Goal: Use online tool/utility: Utilize a website feature to perform a specific function

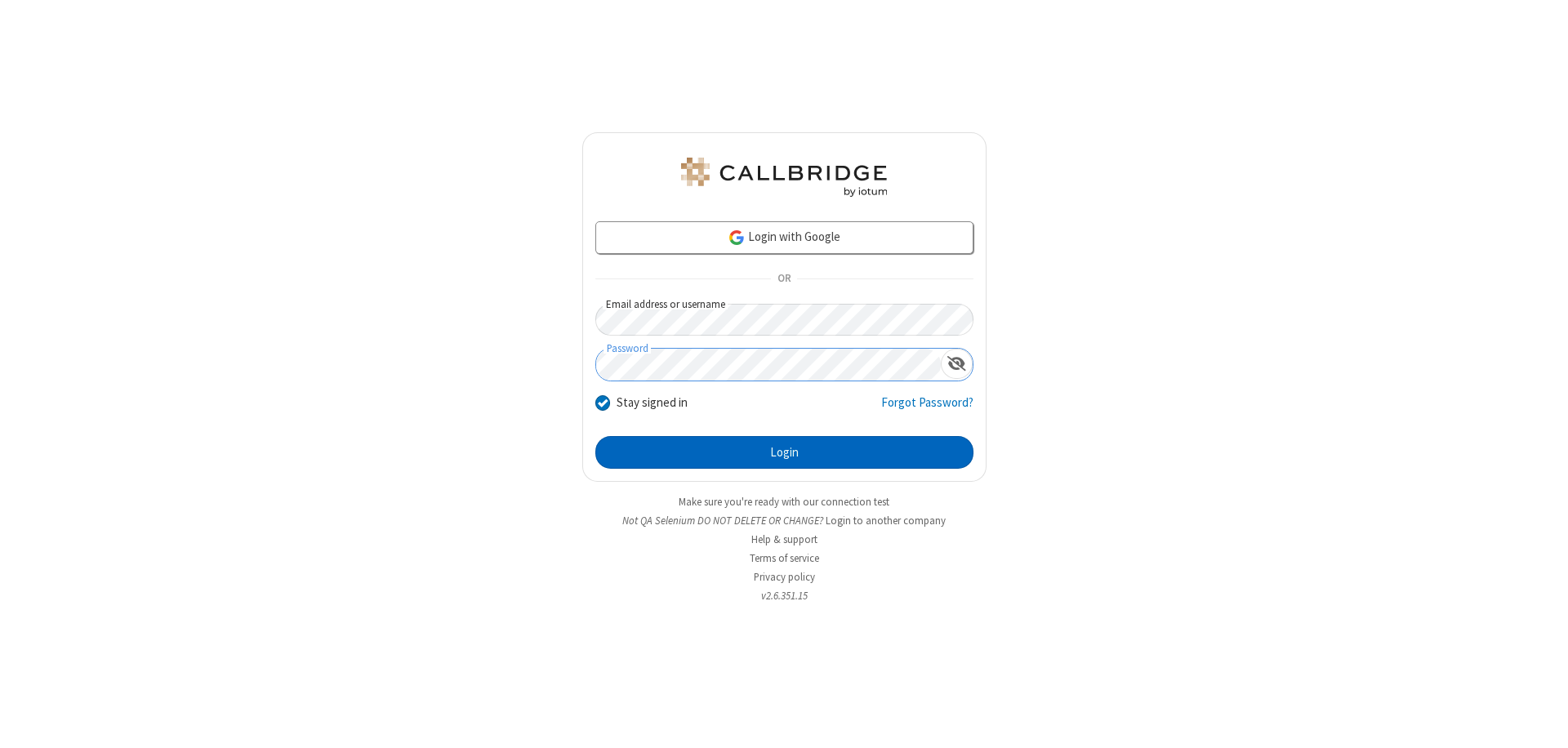
click at [784, 453] on button "Login" at bounding box center [785, 452] width 379 height 33
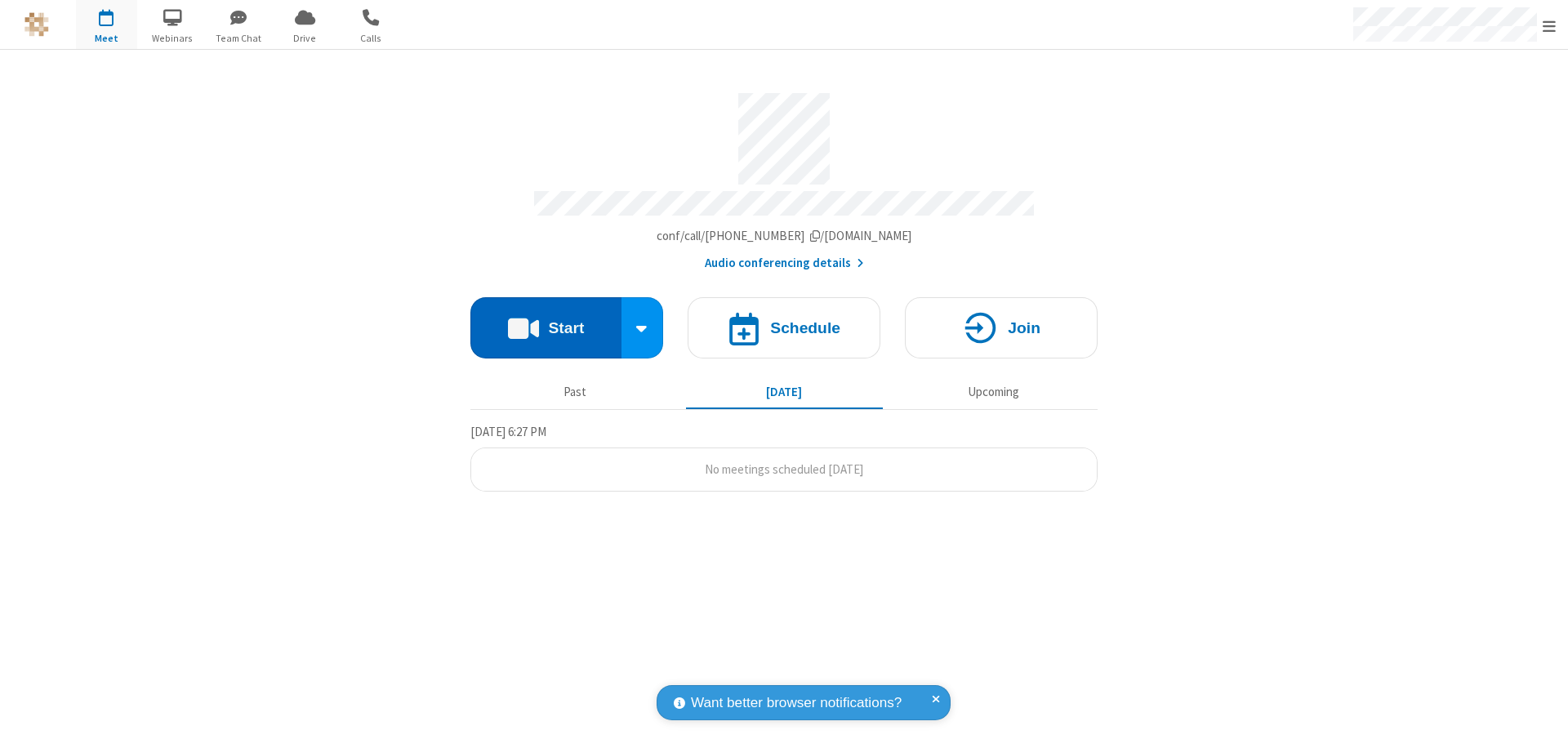
click at [546, 321] on button "Start" at bounding box center [546, 327] width 151 height 61
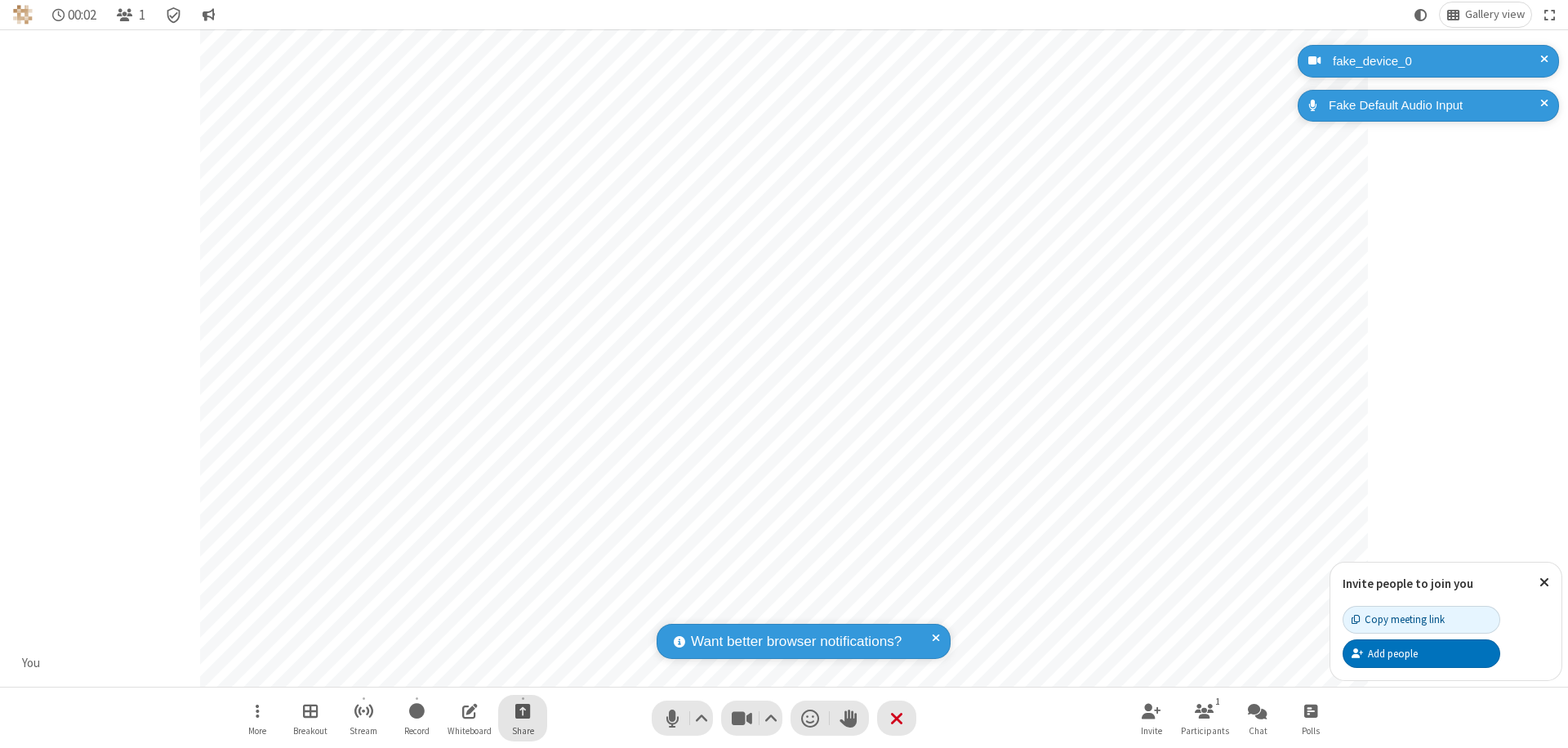
click at [522, 711] on span "Start sharing" at bounding box center [523, 711] width 15 height 20
click at [457, 671] on span "Share my screen" at bounding box center [457, 672] width 19 height 14
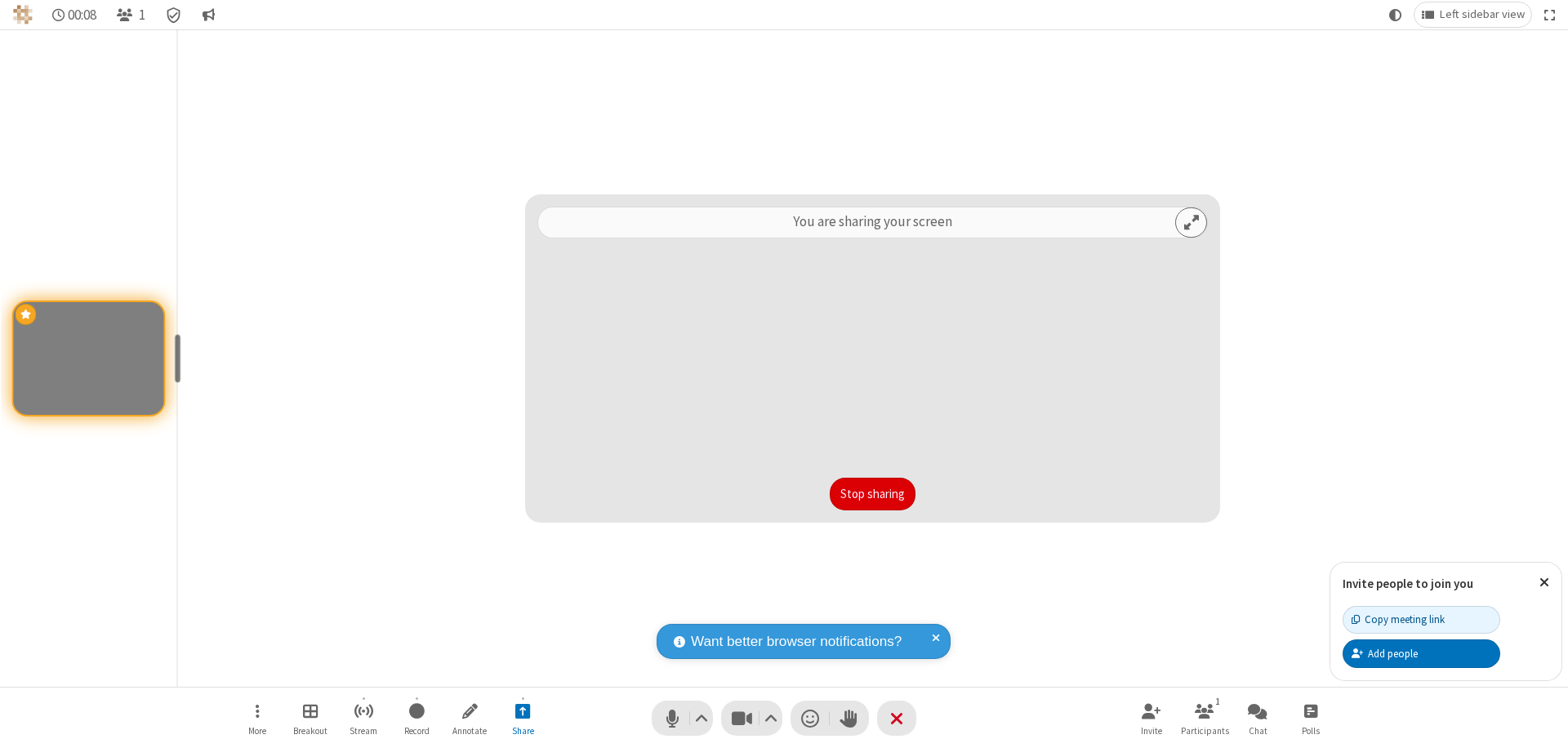
click at [872, 494] on button "Stop sharing" at bounding box center [872, 494] width 86 height 33
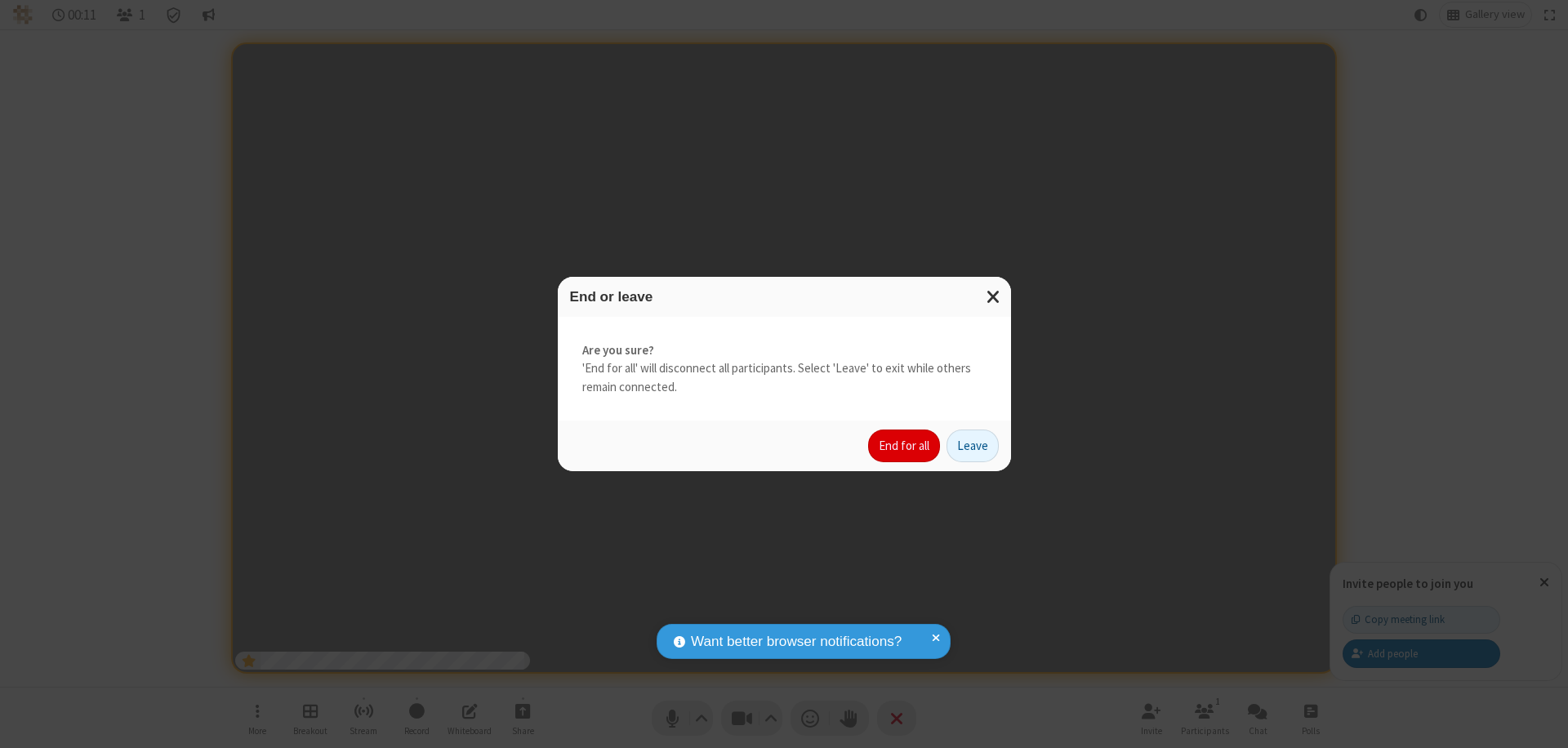
click at [905, 446] on button "End for all" at bounding box center [903, 446] width 72 height 33
